Goal: Task Accomplishment & Management: Manage account settings

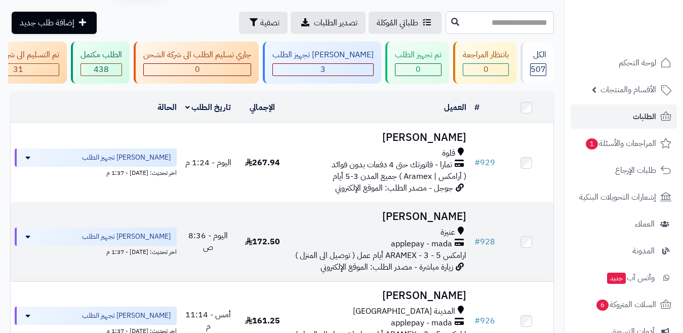
scroll to position [51, 0]
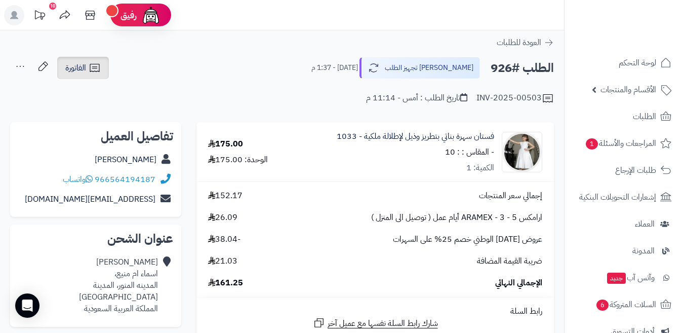
click at [101, 66] on link "الفاتورة" at bounding box center [83, 68] width 52 height 22
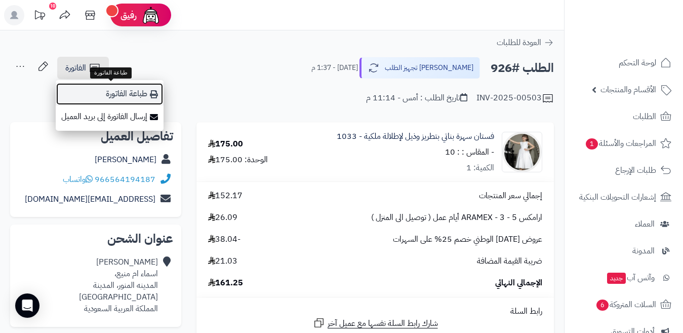
click at [116, 87] on link "طباعة الفاتورة" at bounding box center [110, 94] width 108 height 23
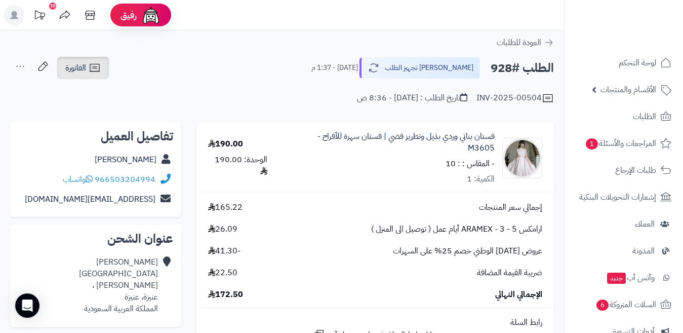
click at [98, 68] on icon at bounding box center [95, 68] width 12 height 12
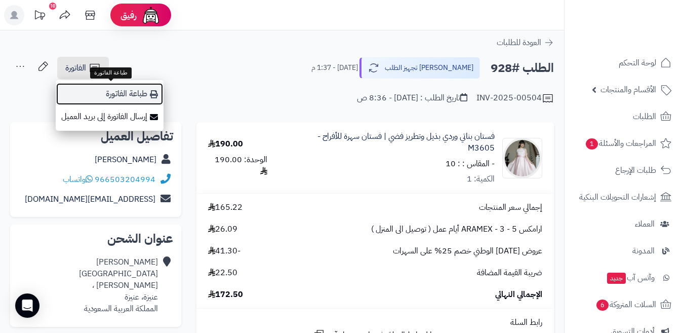
click at [149, 87] on link "طباعة الفاتورة" at bounding box center [110, 94] width 108 height 23
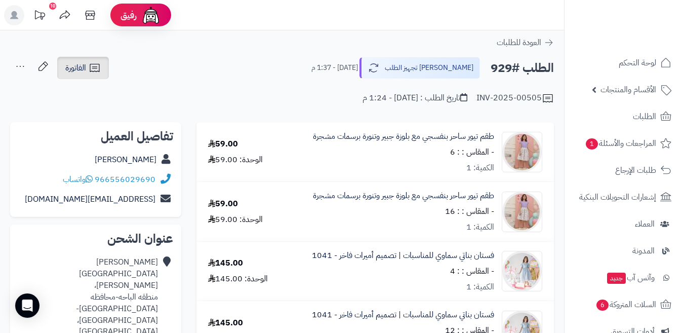
click at [83, 67] on span "الفاتورة" at bounding box center [75, 68] width 21 height 12
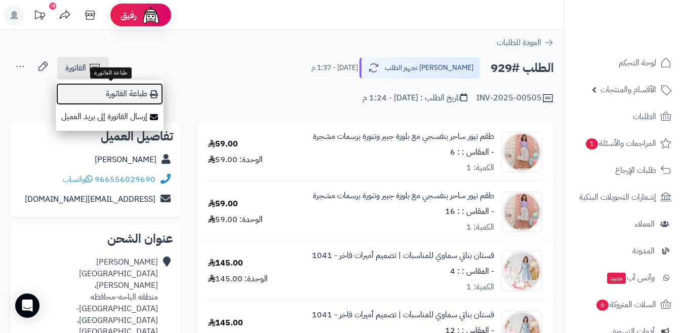
click at [139, 96] on link "طباعة الفاتورة" at bounding box center [110, 94] width 108 height 23
